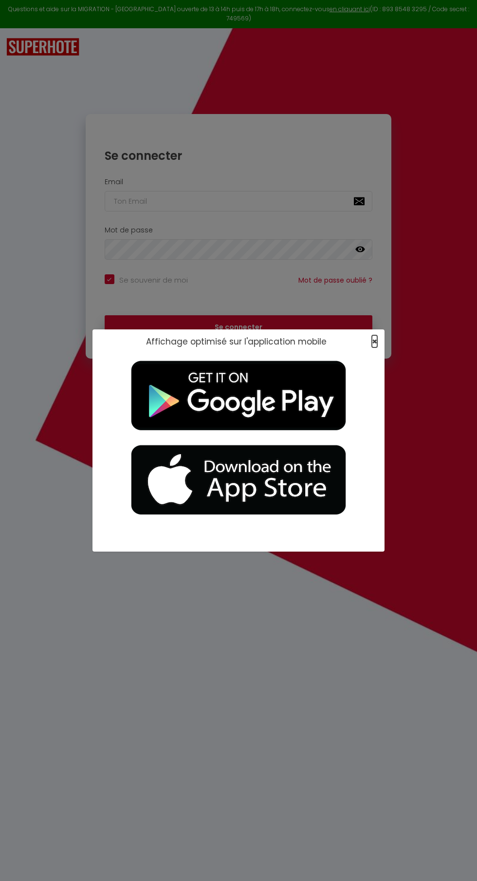
click at [375, 341] on span "×" at bounding box center [374, 341] width 5 height 12
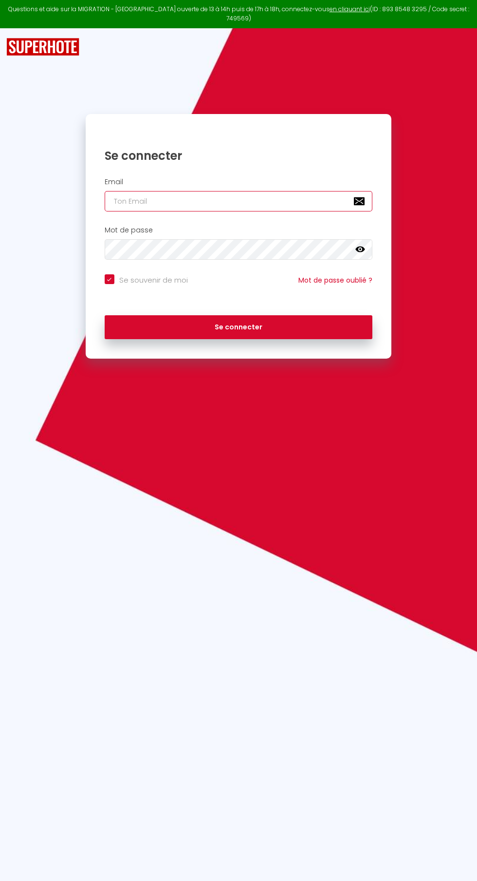
click at [286, 191] on input "email" at bounding box center [239, 201] width 268 height 20
type input "[EMAIL_ADDRESS][DOMAIN_NAME]"
click at [105, 315] on button "Se connecter" at bounding box center [239, 327] width 268 height 24
checkbox input "true"
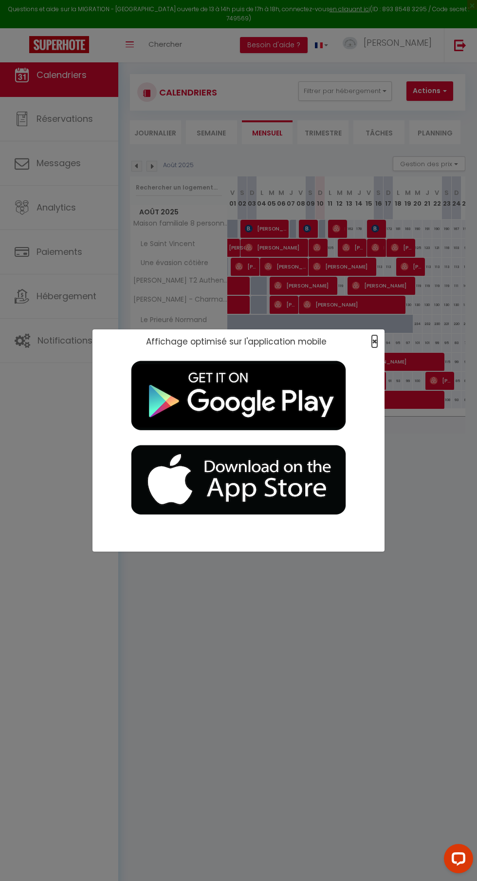
click at [375, 341] on span "×" at bounding box center [374, 341] width 5 height 12
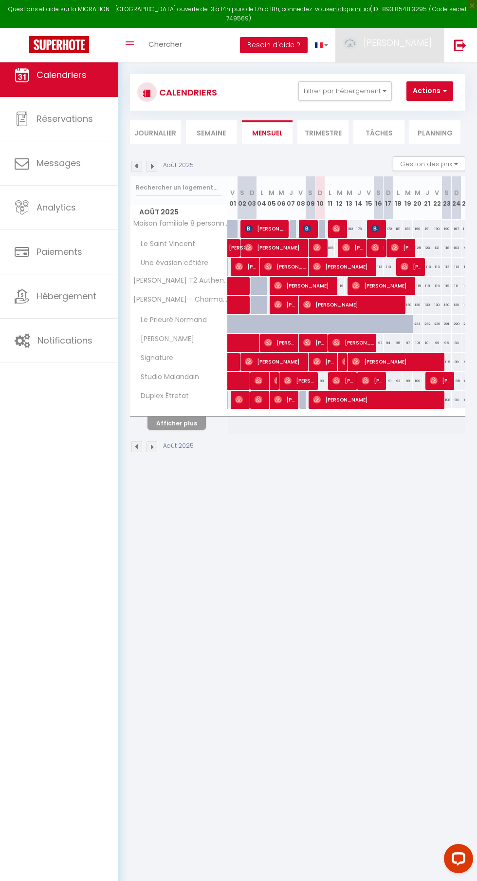
click at [409, 48] on link "[PERSON_NAME]" at bounding box center [390, 45] width 109 height 34
click at [410, 89] on link "Équipe" at bounding box center [405, 94] width 72 height 17
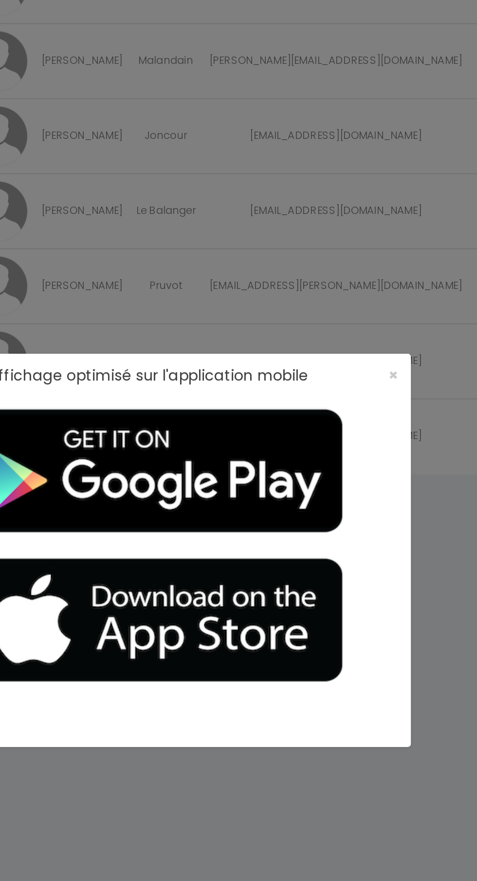
scroll to position [14, 0]
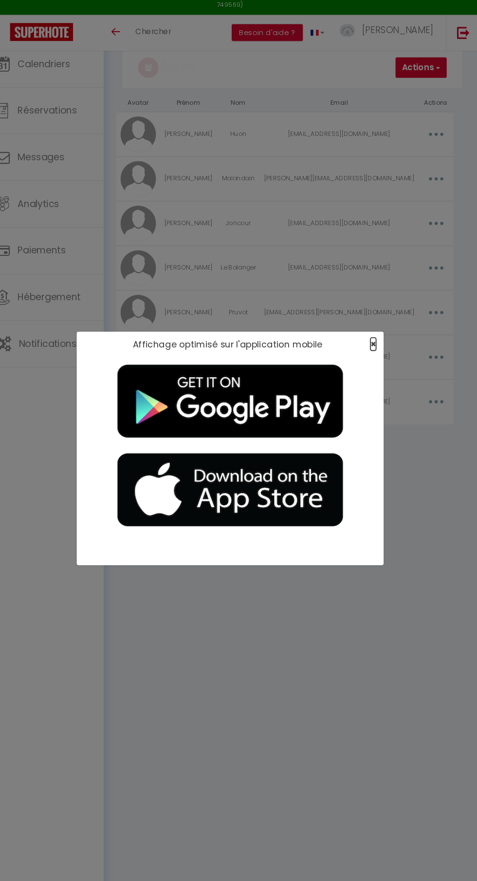
click at [375, 341] on span "×" at bounding box center [374, 341] width 5 height 12
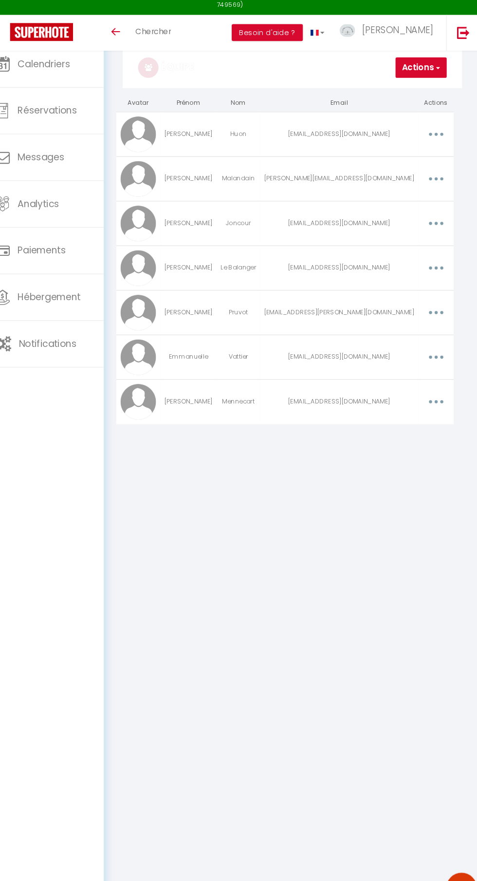
scroll to position [0, 0]
click at [421, 311] on button "button" at bounding box center [434, 311] width 26 height 19
click at [372, 332] on link "Editer" at bounding box center [408, 335] width 72 height 17
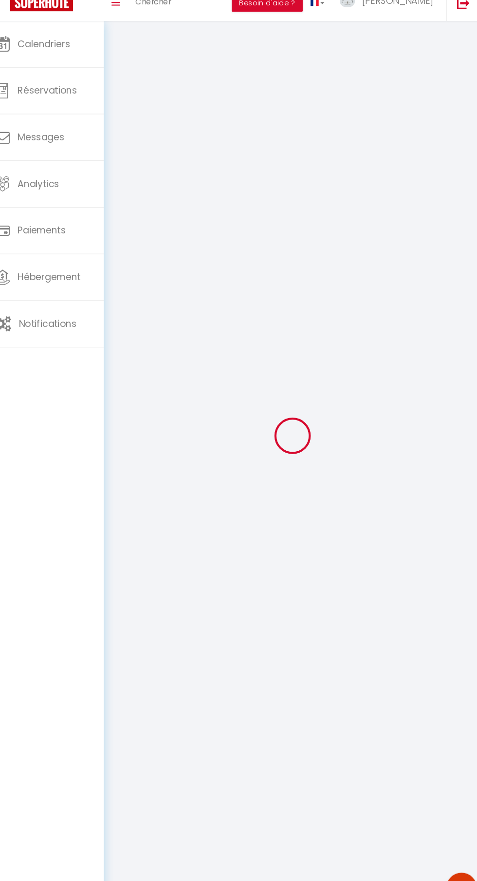
scroll to position [108, 0]
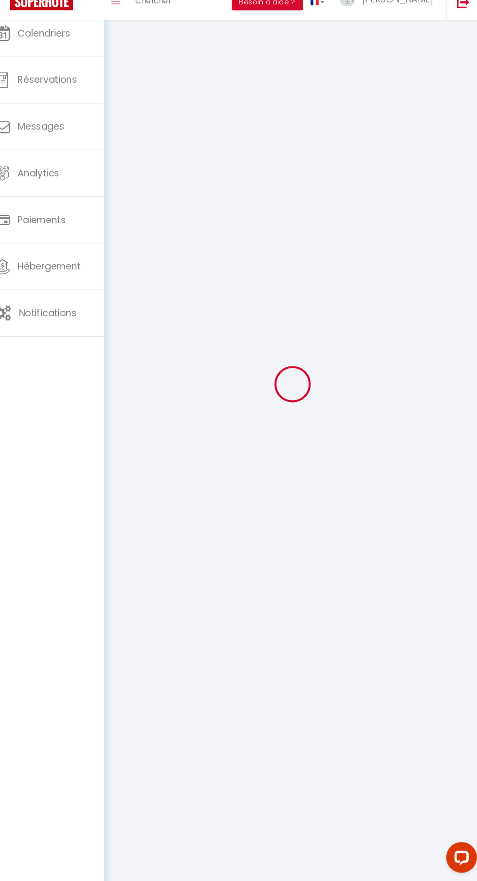
type input "[PERSON_NAME]"
type input "Pruvot"
type input "[EMAIL_ADDRESS][PERSON_NAME][DOMAIN_NAME]"
type textarea "https://app.superhote.com/#/connect/nA2IJGRBby"
checkbox input "false"
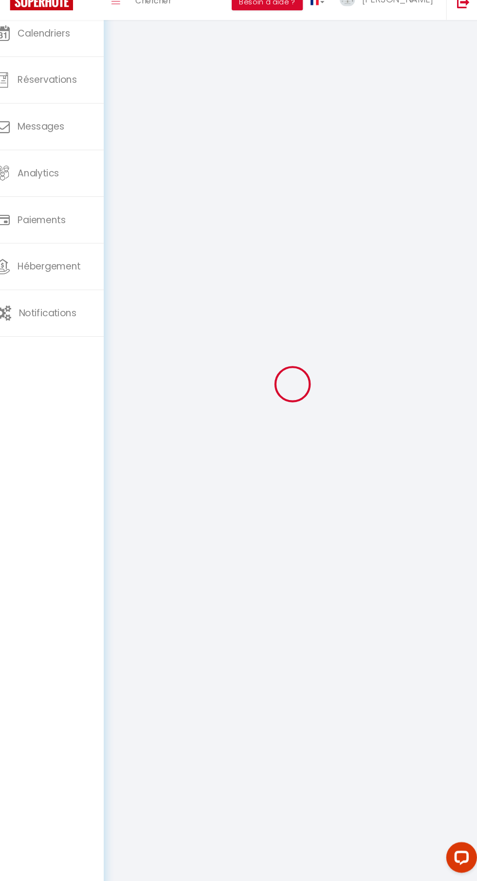
checkbox input "false"
checkbox input "true"
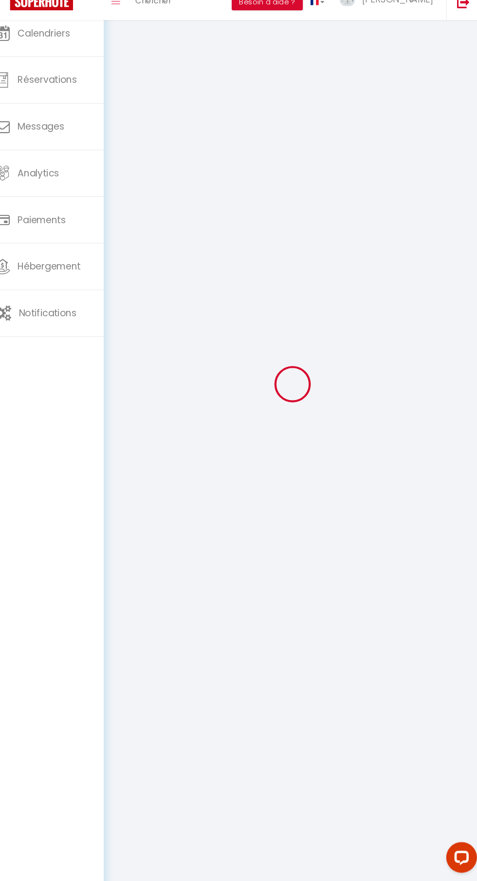
checkbox input "true"
checkbox input "false"
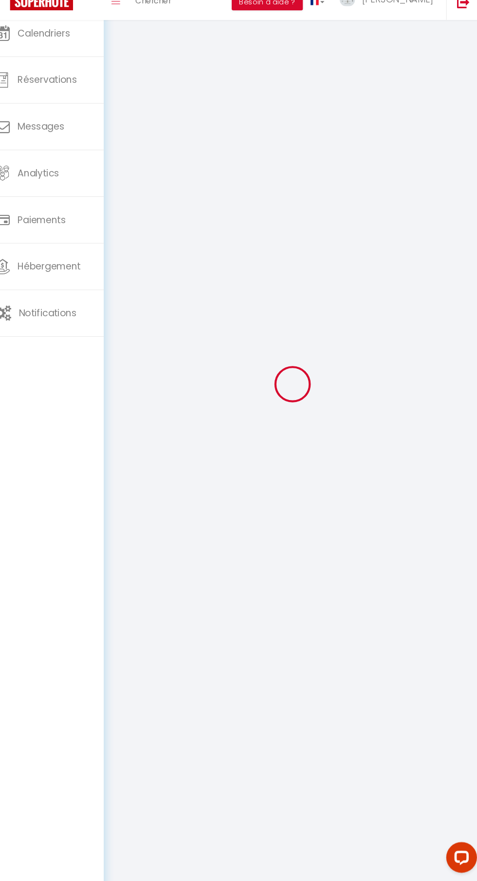
checkbox input "false"
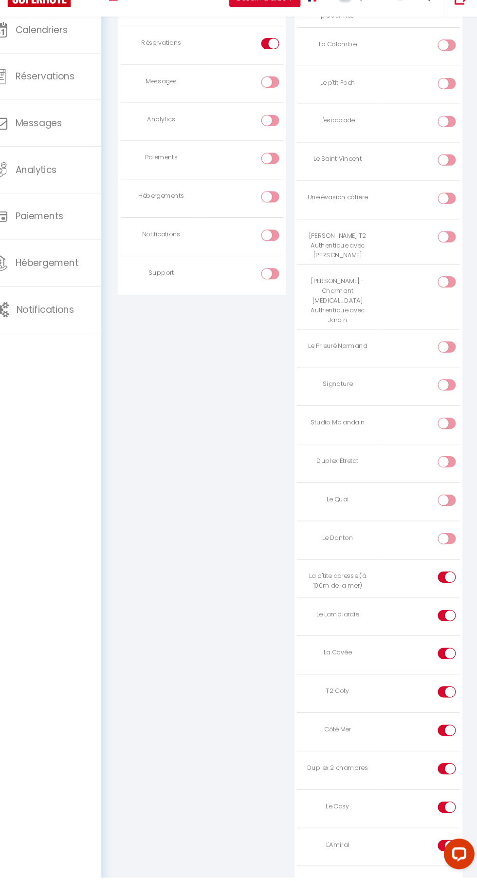
scroll to position [1165, 0]
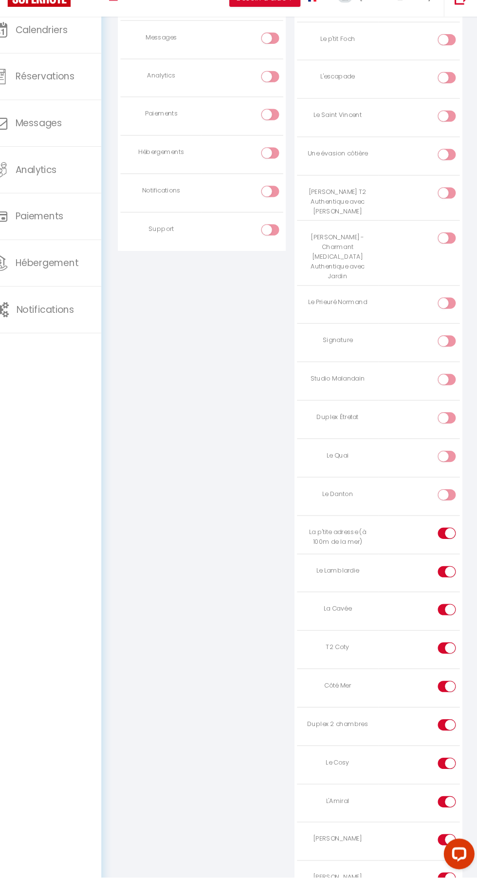
click at [451, 548] on input "checkbox" at bounding box center [455, 555] width 17 height 15
checkbox input "false"
click at [442, 694] on label at bounding box center [446, 701] width 17 height 15
click at [447, 694] on input "checkbox" at bounding box center [455, 701] width 17 height 15
checkbox input "false"
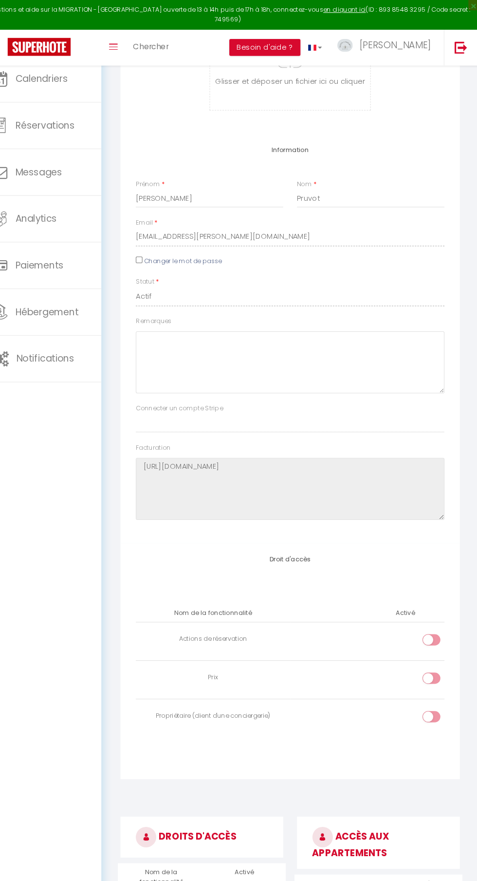
scroll to position [0, 0]
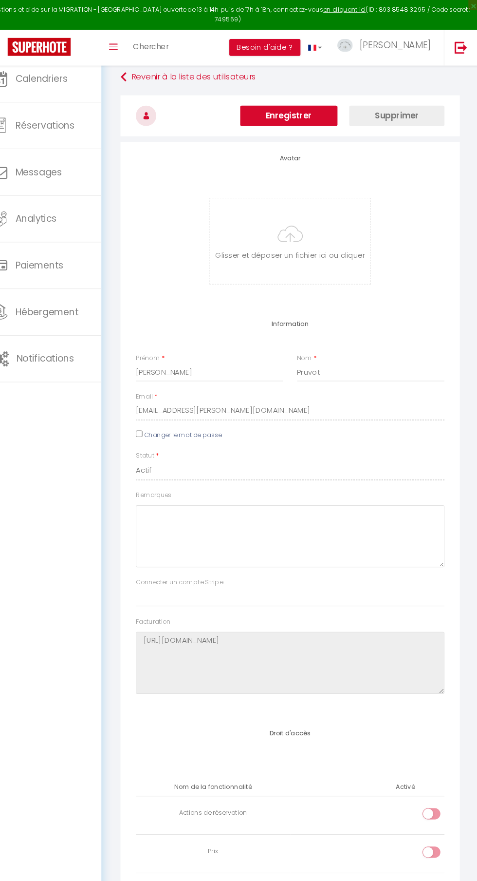
click at [305, 114] on button "Enregistrer" at bounding box center [296, 109] width 93 height 19
